Goal: Transaction & Acquisition: Purchase product/service

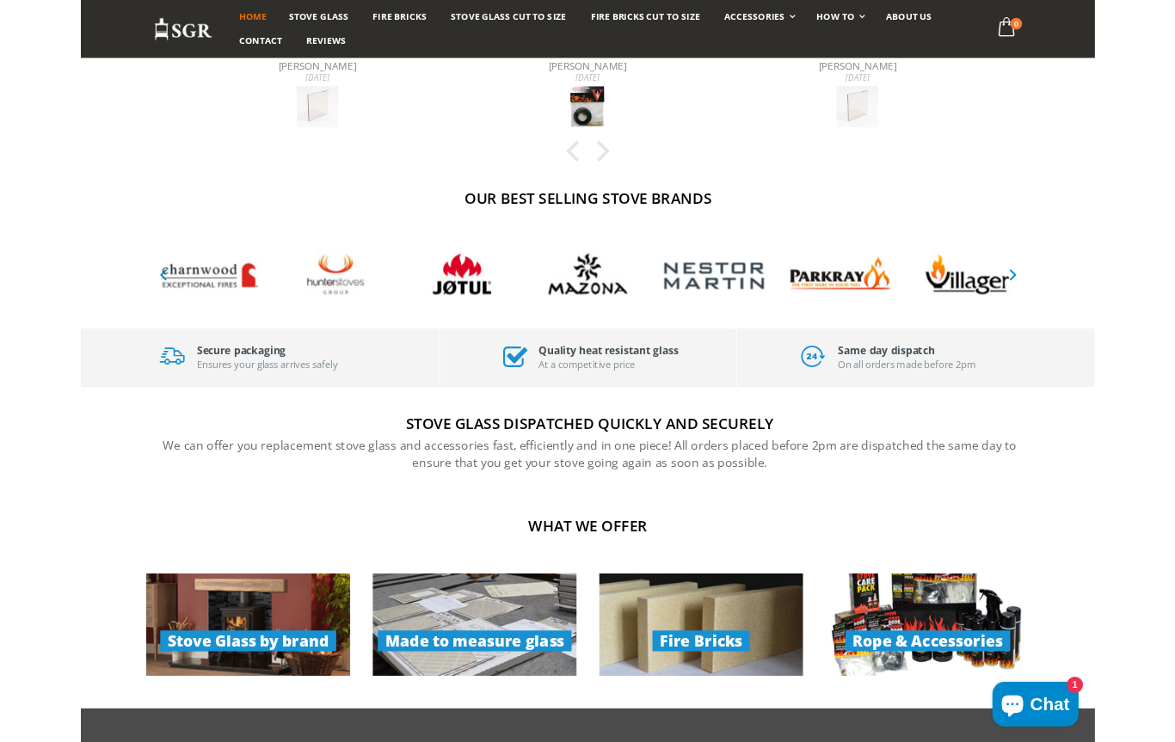
scroll to position [406, 0]
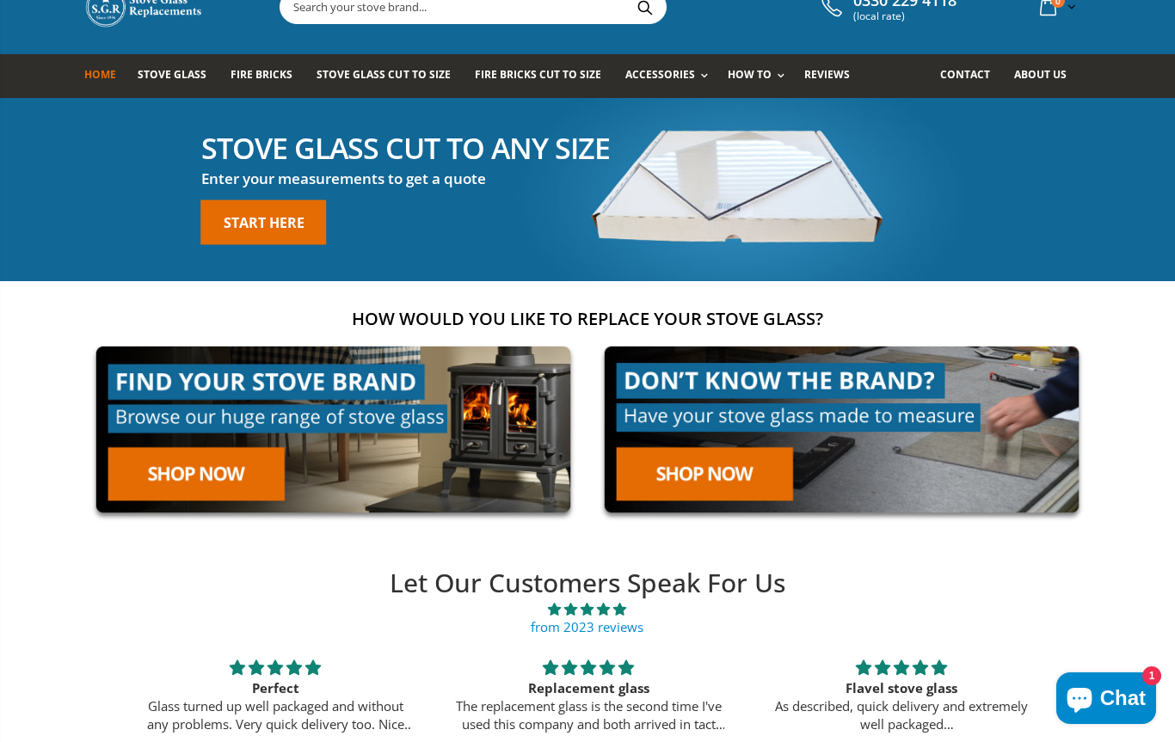
scroll to position [61, 0]
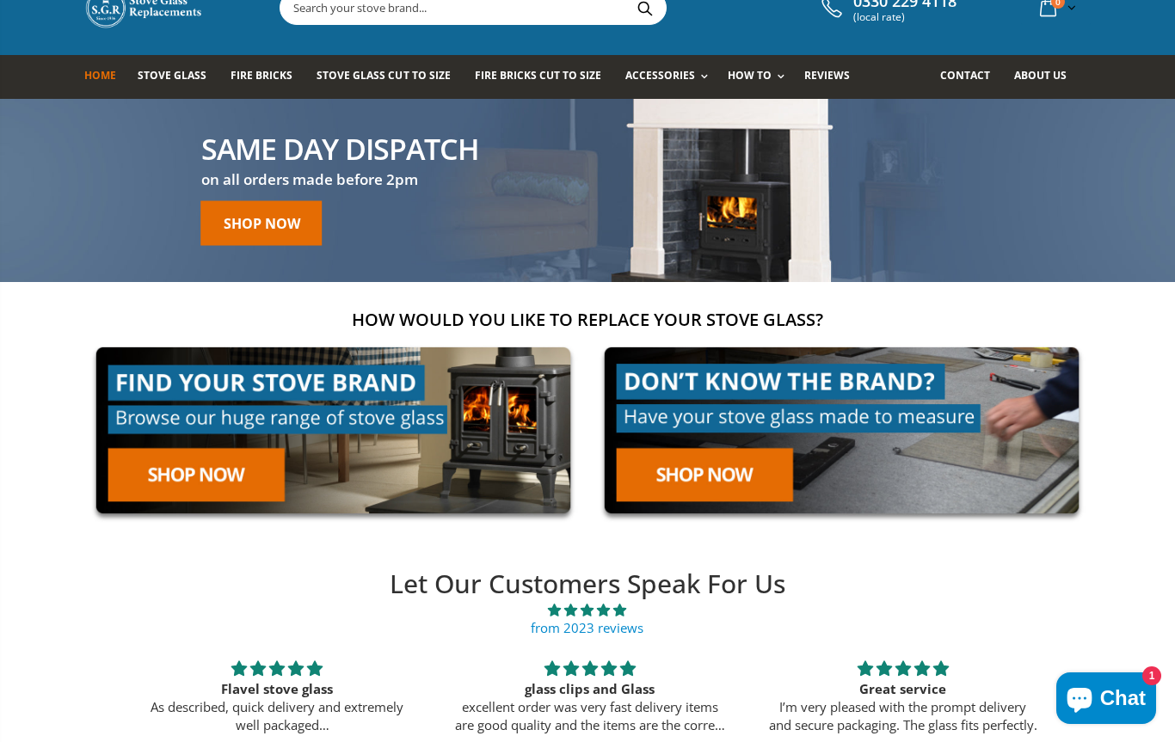
click at [184, 466] on link at bounding box center [333, 430] width 498 height 190
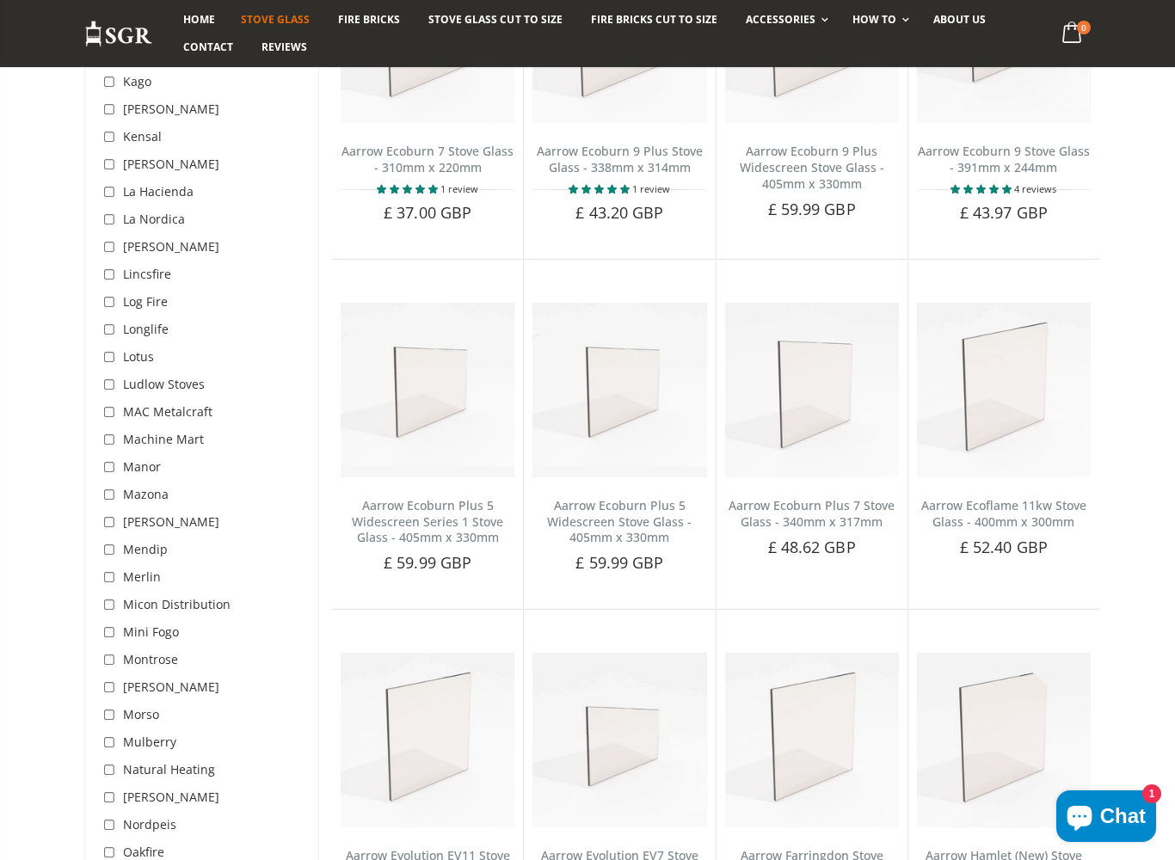
scroll to position [3339, 0]
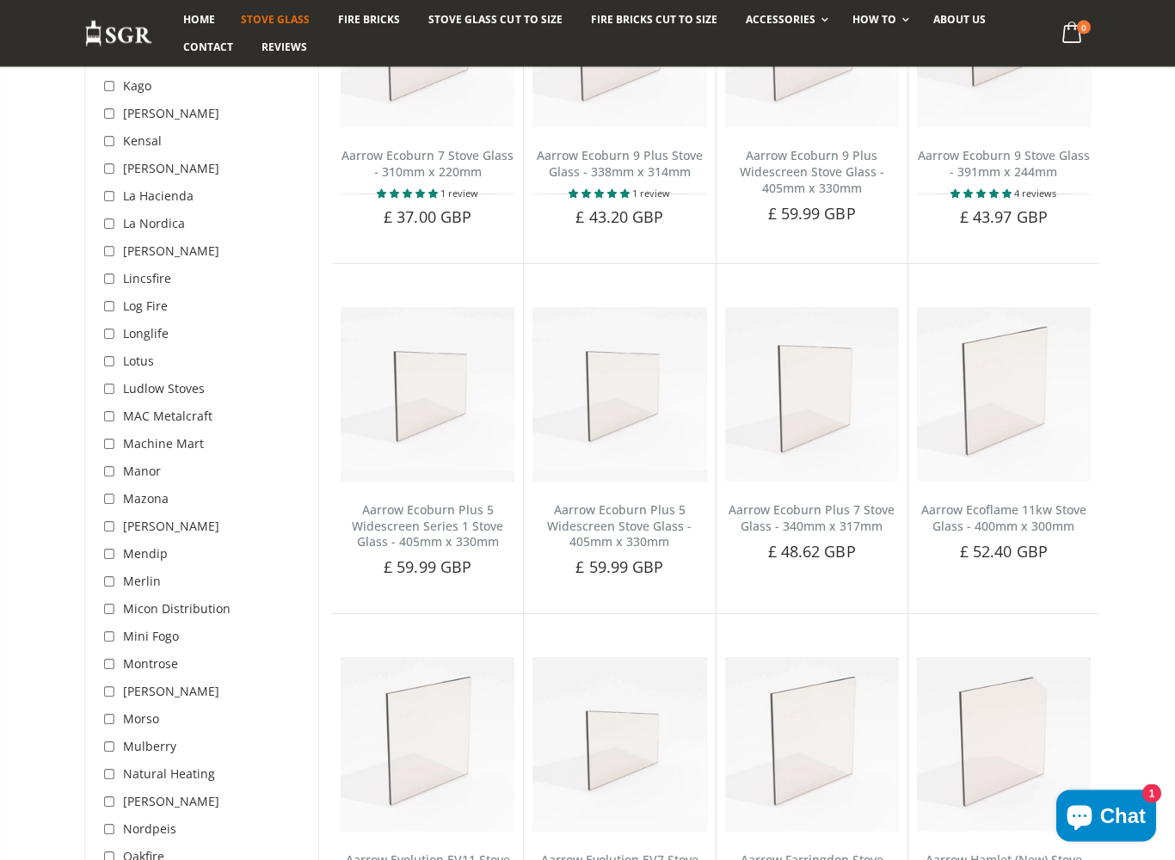
click at [132, 271] on span "Lincsfire" at bounding box center [147, 279] width 48 height 16
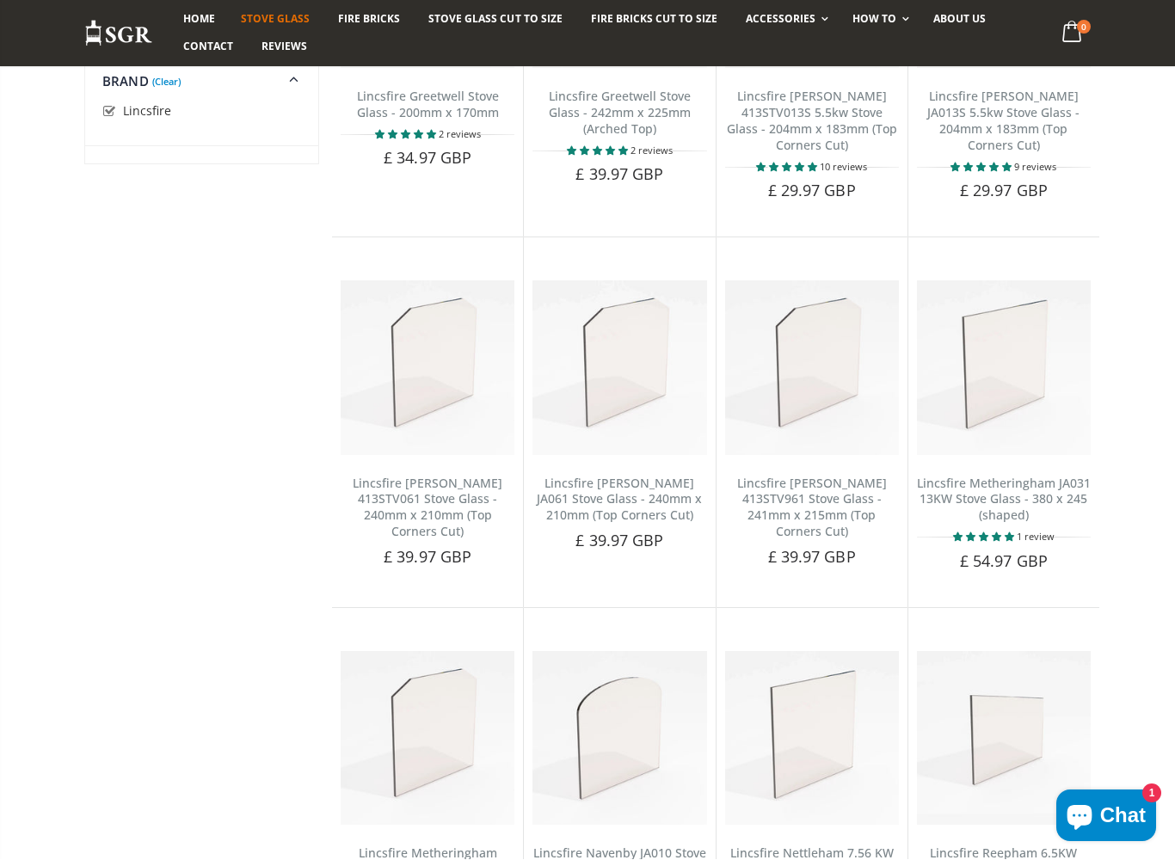
scroll to position [872, 0]
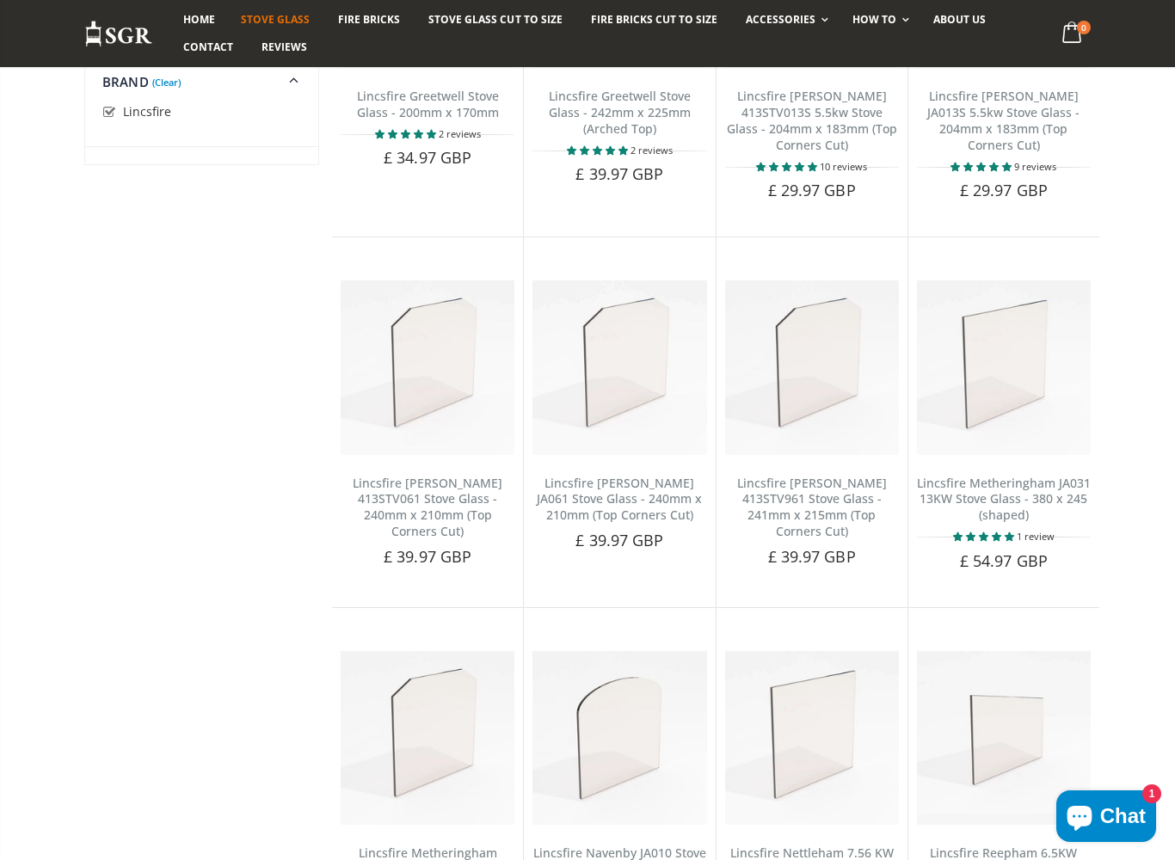
click at [1004, 573] on button "Add to Cart" at bounding box center [1003, 590] width 125 height 34
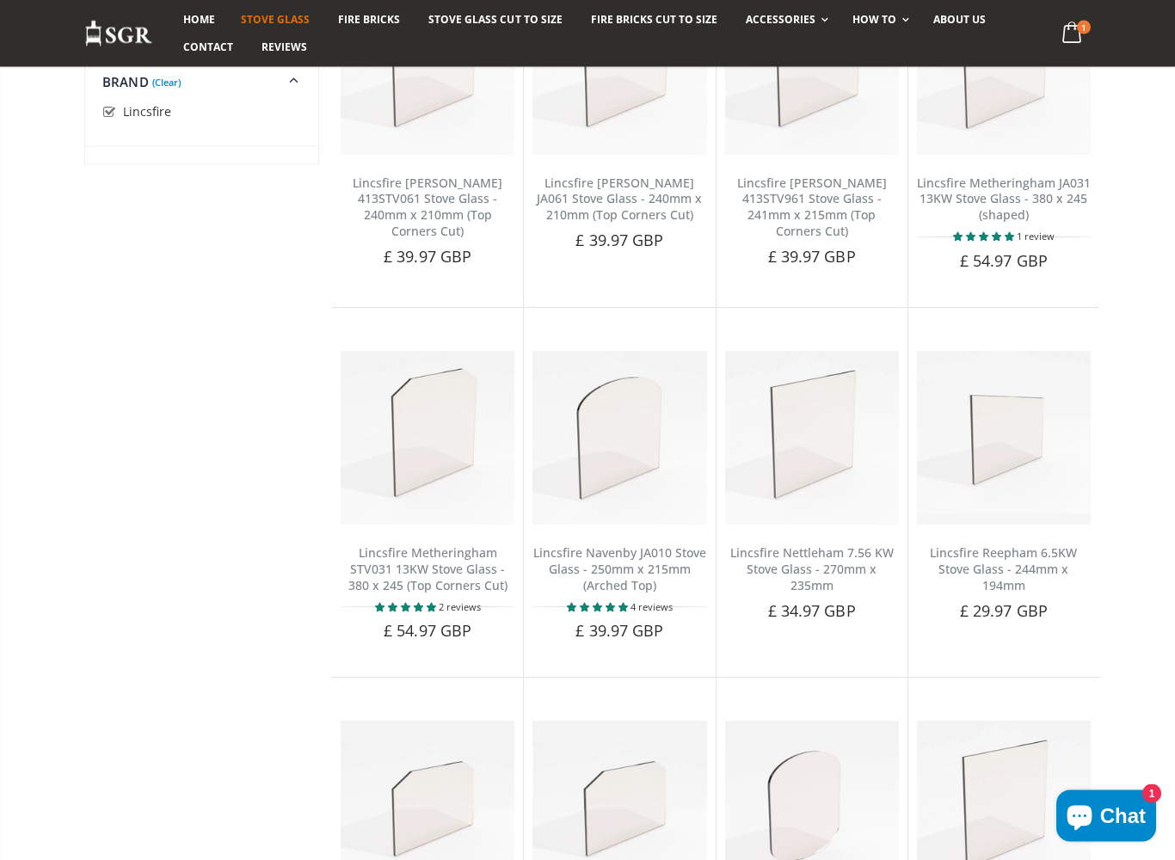
scroll to position [1172, 0]
click at [416, 643] on button "Add to Cart" at bounding box center [427, 660] width 125 height 34
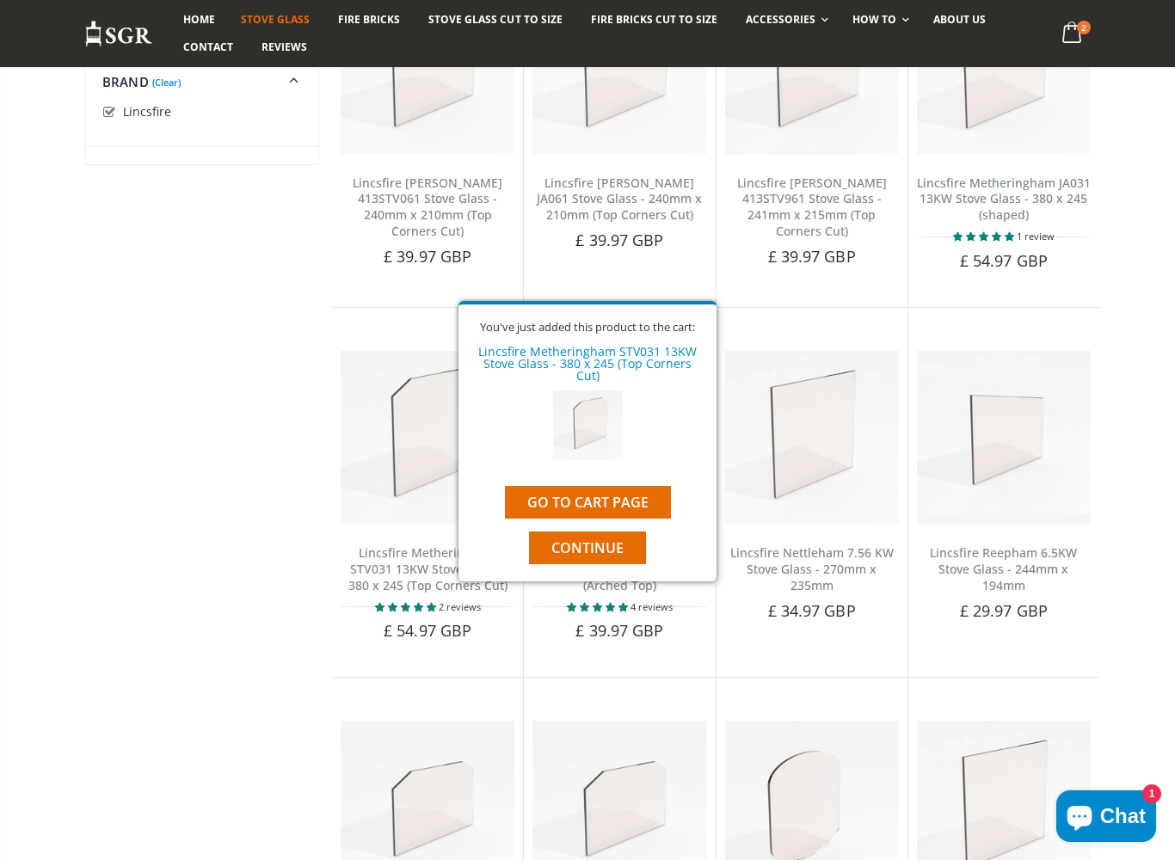
click at [611, 488] on link "Go to cart page" at bounding box center [588, 502] width 166 height 33
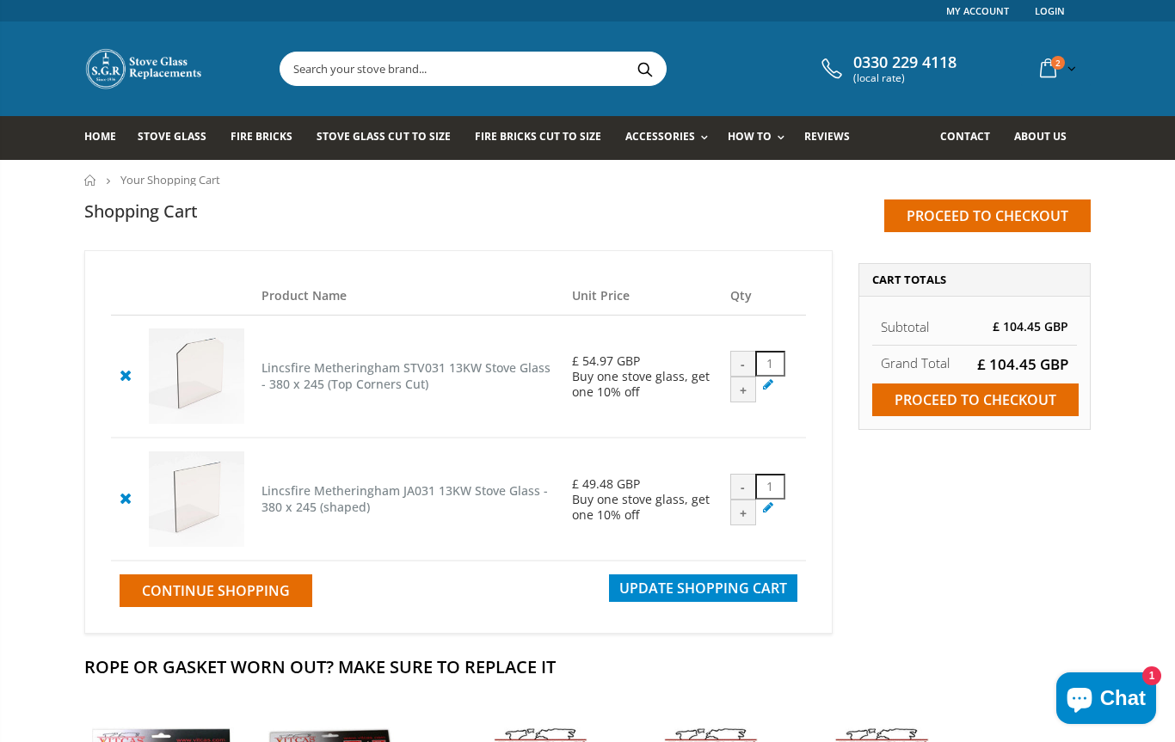
click at [132, 508] on icon at bounding box center [125, 498] width 22 height 21
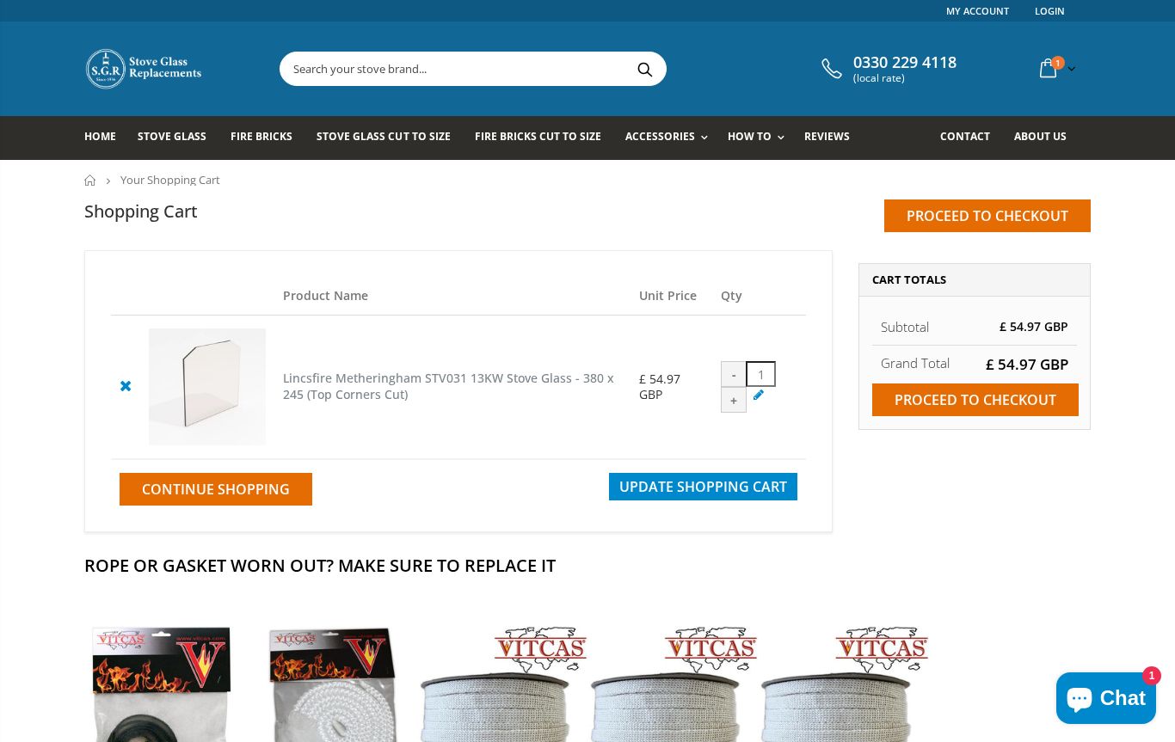
click at [996, 398] on input "Proceed to checkout" at bounding box center [975, 400] width 206 height 33
click at [978, 410] on input "Proceed to checkout" at bounding box center [975, 400] width 206 height 33
